Goal: Task Accomplishment & Management: Use online tool/utility

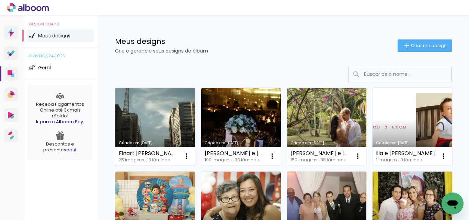
click at [156, 114] on link "Criado em [DATE]" at bounding box center [155, 127] width 80 height 78
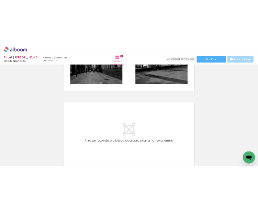
scroll to position [1773, 0]
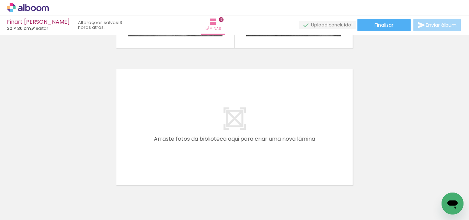
click at [246, 114] on quentale-layouter at bounding box center [234, 127] width 240 height 120
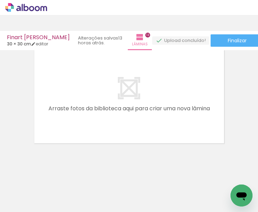
scroll to position [1489, 0]
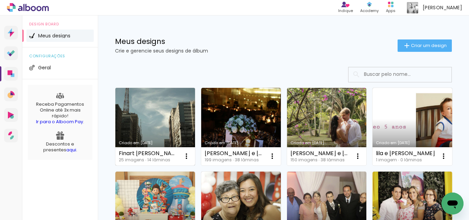
click at [155, 126] on link "Criado em [DATE]" at bounding box center [155, 127] width 80 height 78
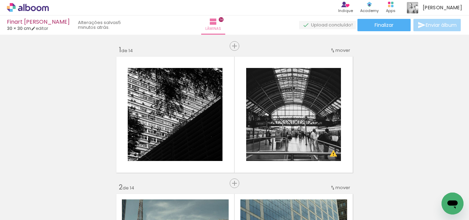
scroll to position [0, 551]
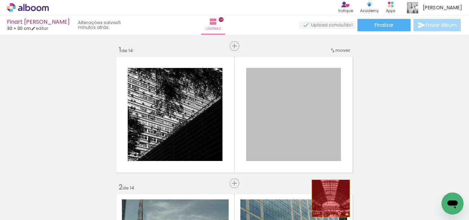
drag, startPoint x: 306, startPoint y: 113, endPoint x: 328, endPoint y: 199, distance: 88.5
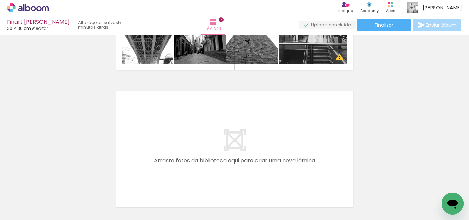
scroll to position [1820, 0]
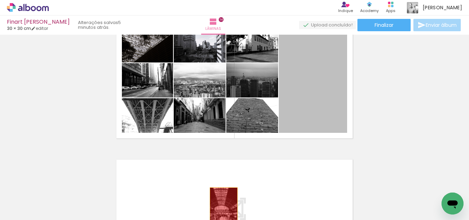
drag, startPoint x: 320, startPoint y: 77, endPoint x: 267, endPoint y: 184, distance: 119.7
click at [222, 209] on quentale-workspace at bounding box center [234, 110] width 469 height 220
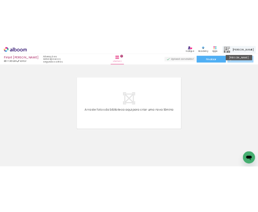
scroll to position [1512, 0]
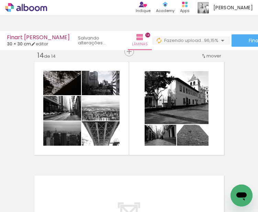
scroll to position [1476, 0]
